Goal: Task Accomplishment & Management: Manage account settings

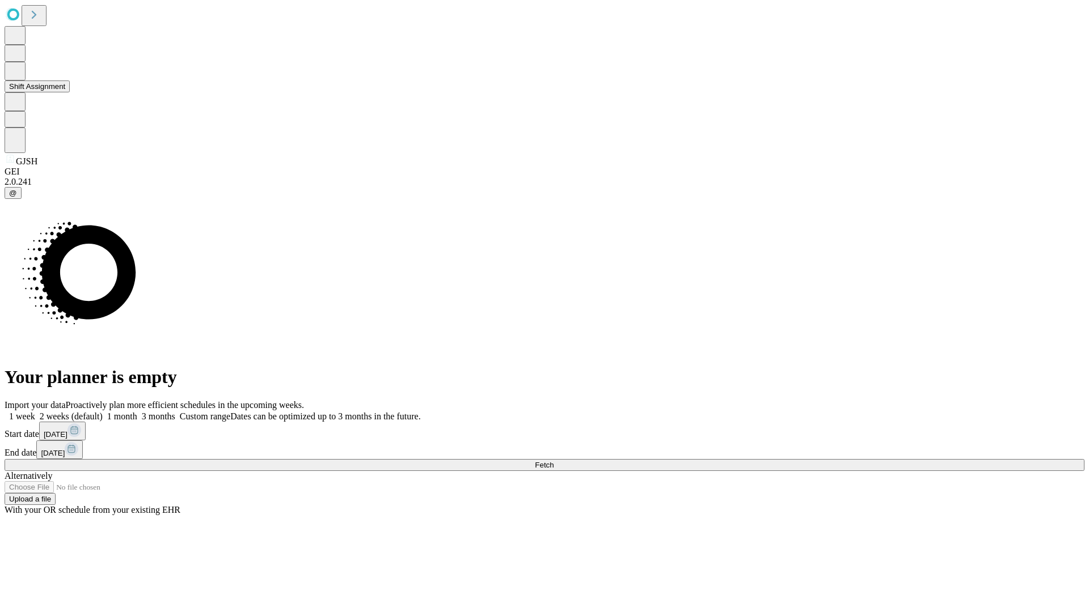
click at [70, 92] on button "Shift Assignment" at bounding box center [37, 87] width 65 height 12
